Goal: Check status

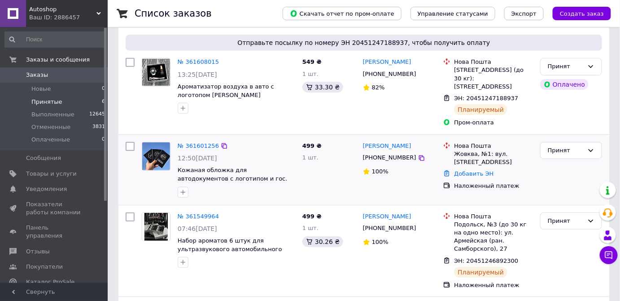
scroll to position [163, 0]
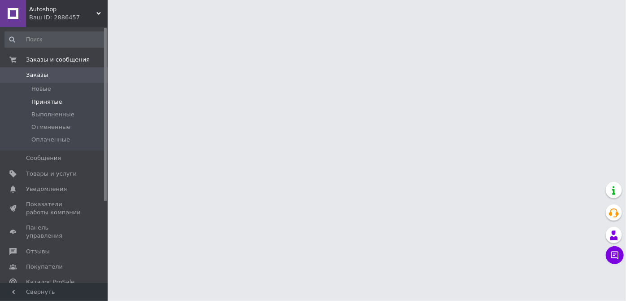
click at [76, 100] on li "Принятые" at bounding box center [55, 102] width 110 height 13
click at [75, 100] on li "Принятые" at bounding box center [55, 102] width 110 height 13
